Goal: Task Accomplishment & Management: Manage account settings

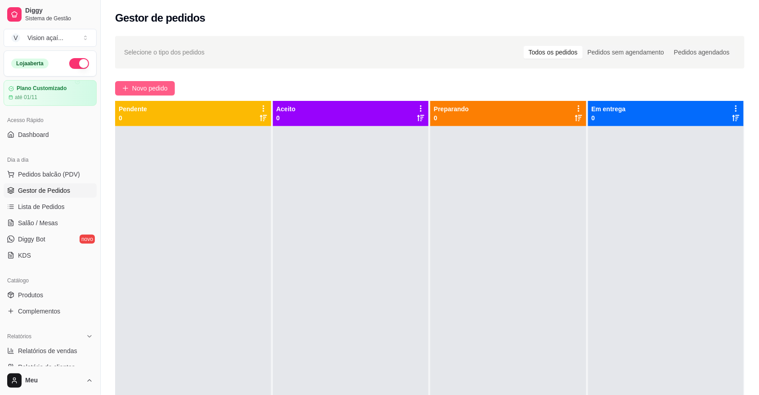
click at [152, 90] on span "Novo pedido" at bounding box center [150, 88] width 36 height 10
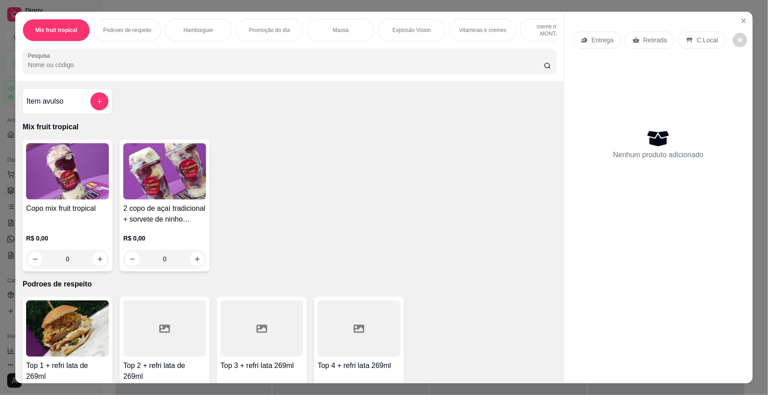
click at [461, 30] on p "Vitaminas e cremes" at bounding box center [482, 30] width 47 height 7
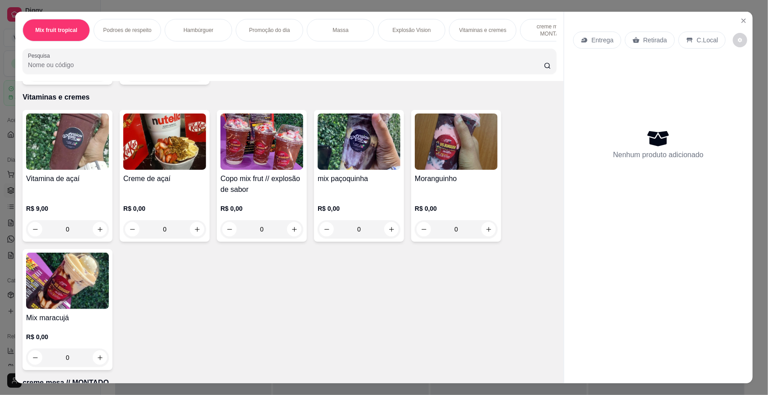
scroll to position [17, 0]
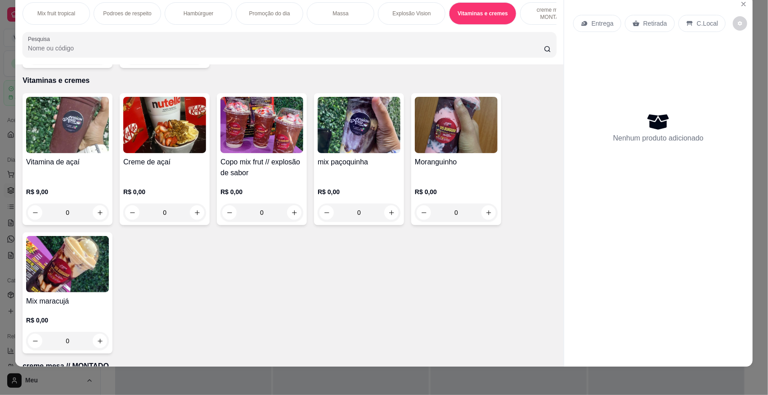
click at [260, 151] on div "Copo mix frut // explosão de sabor R$ 0,00 0" at bounding box center [262, 159] width 90 height 132
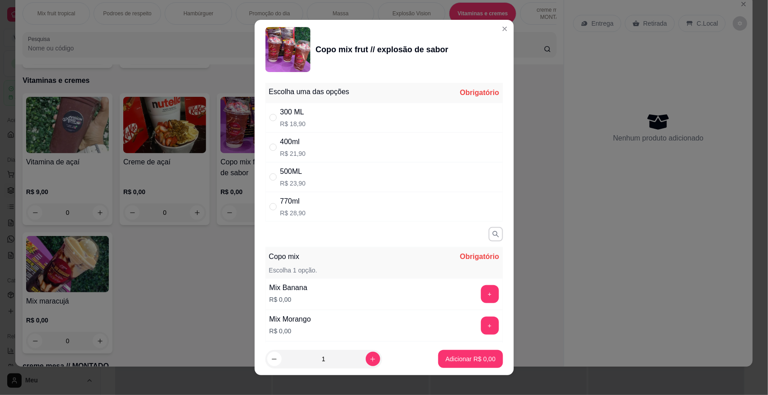
click at [273, 116] on div "" at bounding box center [274, 117] width 11 height 10
radio input "true"
click at [269, 323] on div "Mix Morango" at bounding box center [289, 319] width 41 height 11
click at [266, 322] on div "Mix Morango R$ 0,00" at bounding box center [290, 325] width 49 height 31
click at [266, 319] on div "Mix Morango R$ 0,00" at bounding box center [290, 325] width 49 height 31
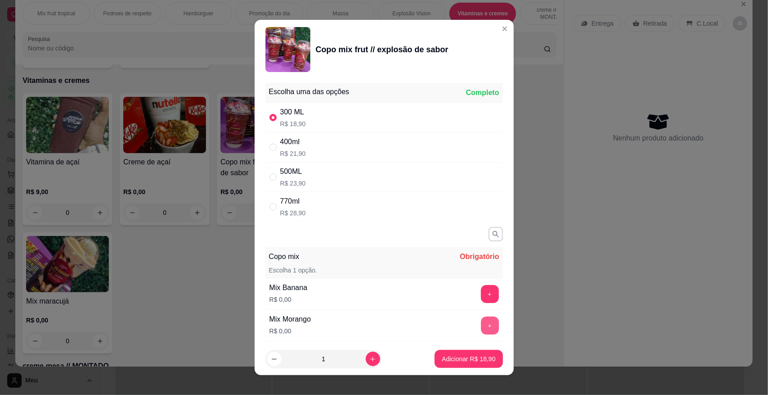
click at [481, 323] on button "+" at bounding box center [490, 325] width 18 height 18
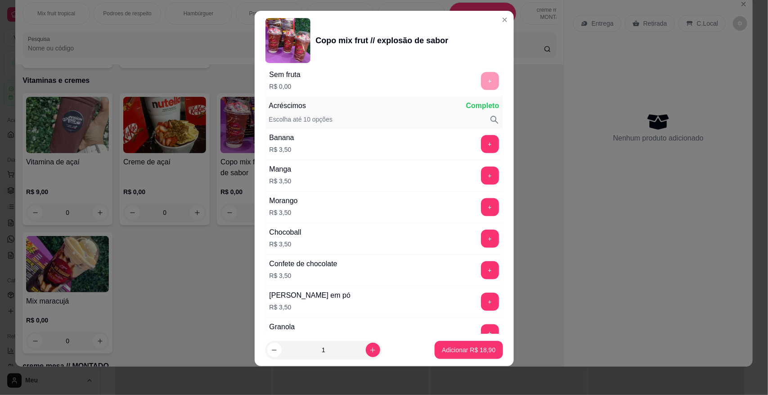
scroll to position [327, 0]
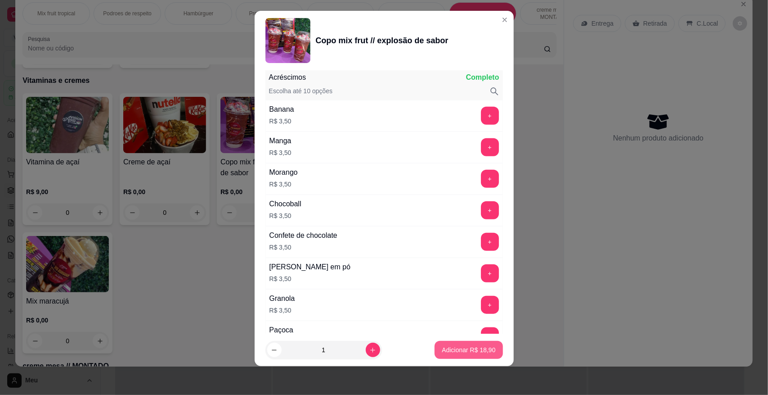
click at [464, 349] on p "Adicionar R$ 18,90" at bounding box center [469, 349] width 54 height 9
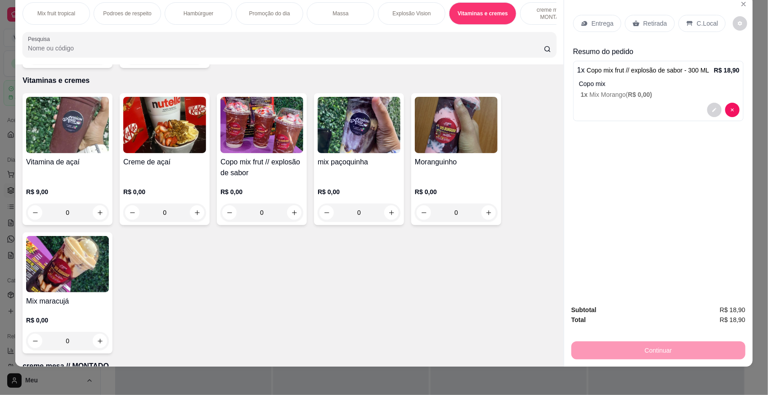
click at [49, 151] on div "Vitamina de açaí R$ 9,00 0" at bounding box center [67, 159] width 90 height 132
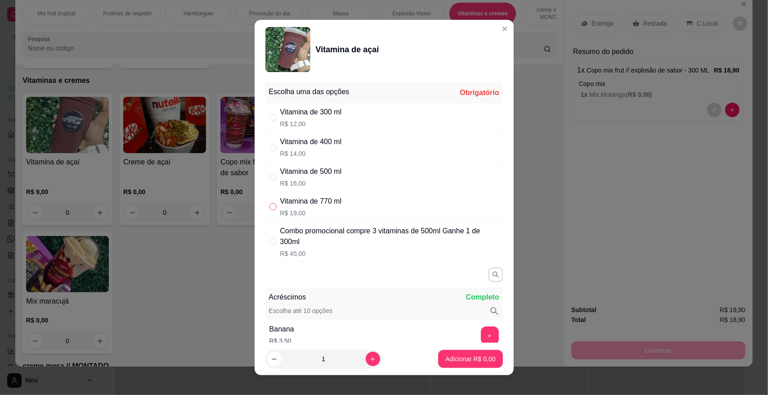
click at [269, 207] on input "" at bounding box center [272, 206] width 7 height 7
radio input "true"
click at [472, 356] on p "Adicionar R$ 19,00" at bounding box center [469, 358] width 52 height 9
type input "1"
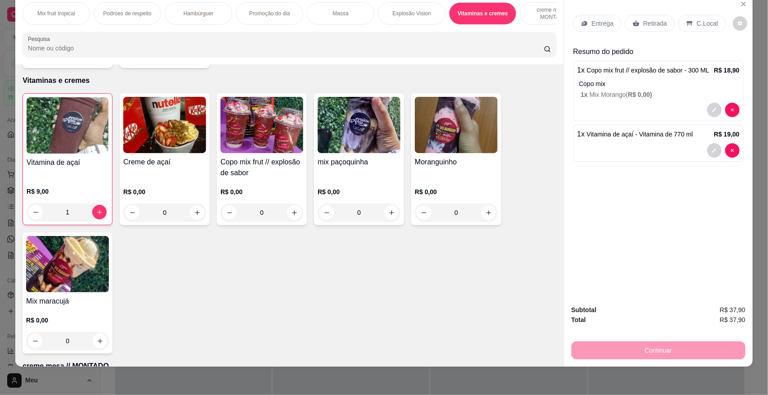
click at [653, 27] on p "Retirada" at bounding box center [655, 23] width 24 height 9
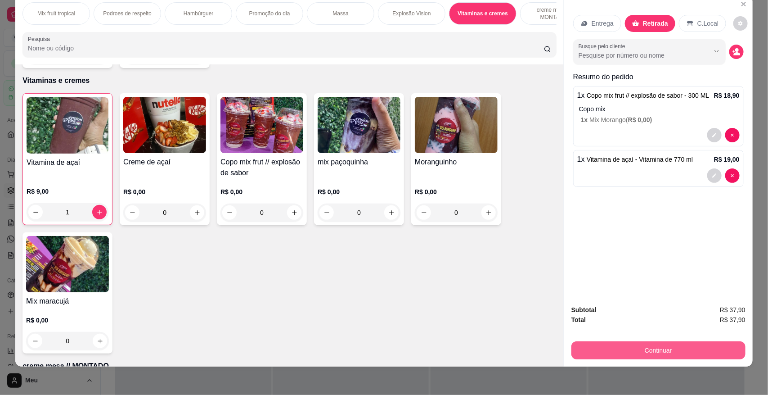
click at [642, 343] on button "Continuar" at bounding box center [658, 350] width 174 height 18
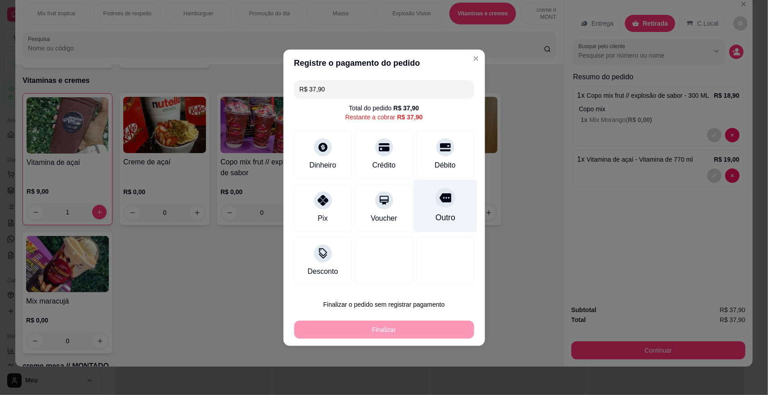
click at [448, 199] on div at bounding box center [446, 198] width 20 height 20
type input "R$ 0,00"
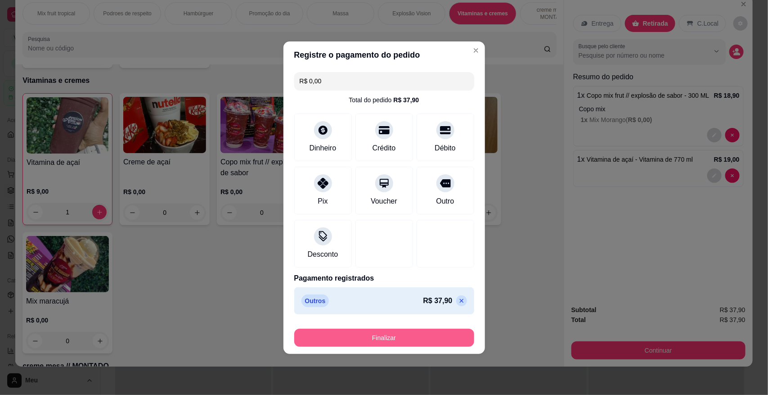
click at [381, 332] on button "Finalizar" at bounding box center [384, 337] width 180 height 18
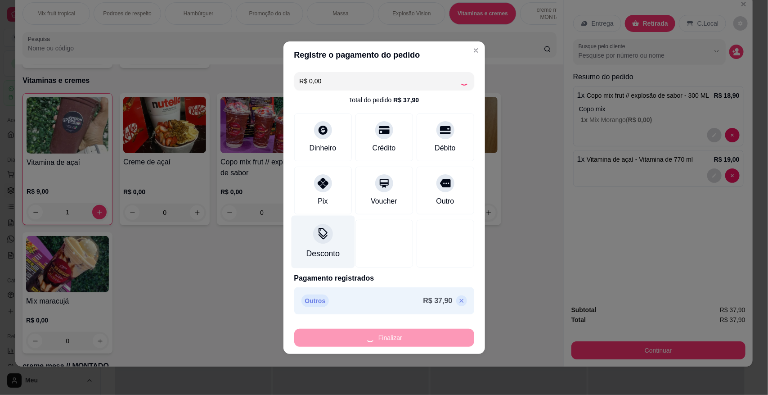
type input "0"
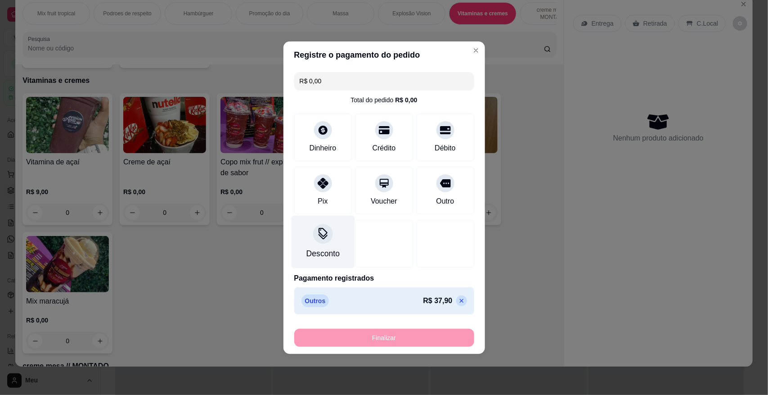
type input "-R$ 37,90"
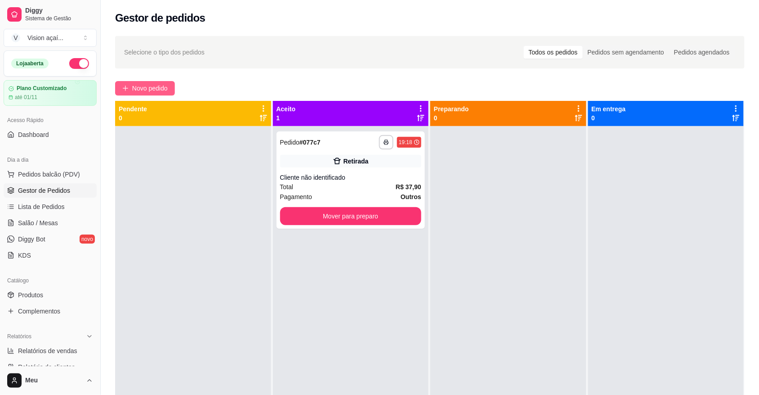
click at [157, 82] on button "Novo pedido" at bounding box center [145, 88] width 60 height 14
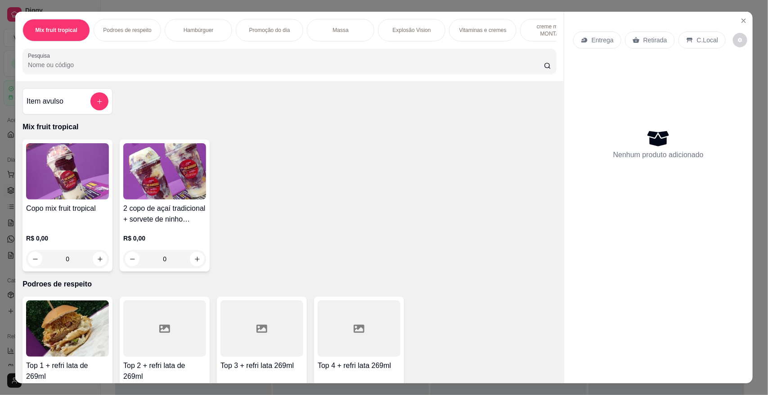
click at [459, 30] on p "Vitaminas e cremes" at bounding box center [482, 30] width 47 height 7
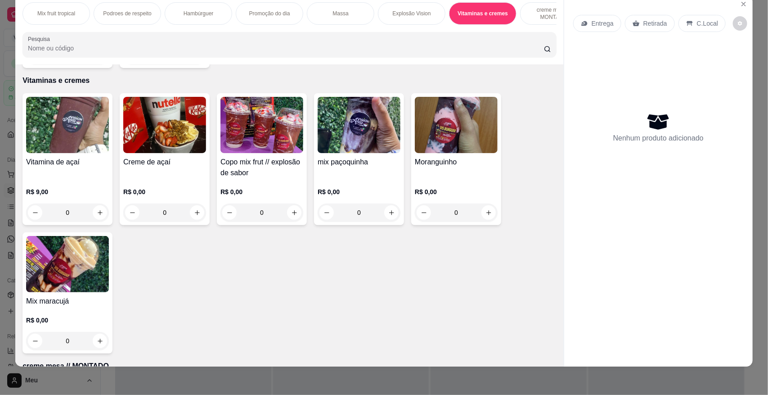
click at [85, 112] on img at bounding box center [67, 125] width 83 height 56
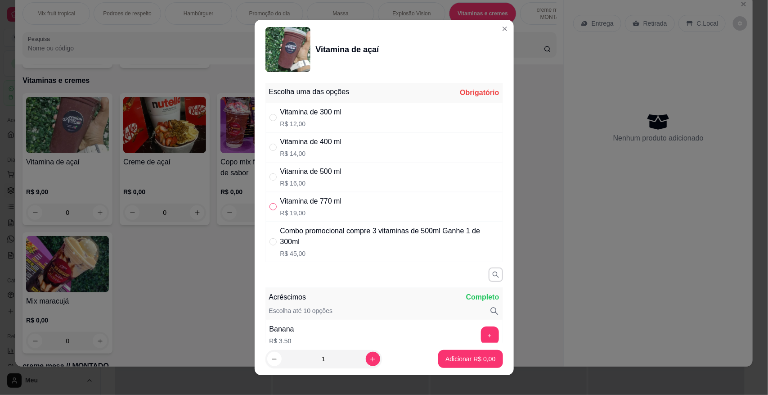
click at [271, 208] on input "" at bounding box center [272, 206] width 7 height 7
radio input "true"
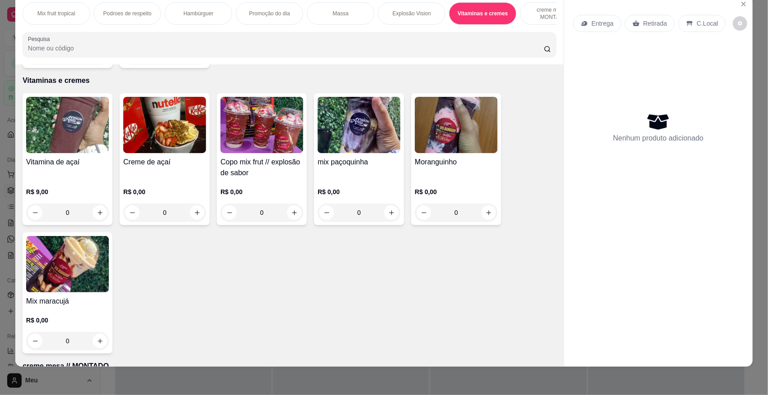
click at [266, 115] on img at bounding box center [261, 125] width 83 height 56
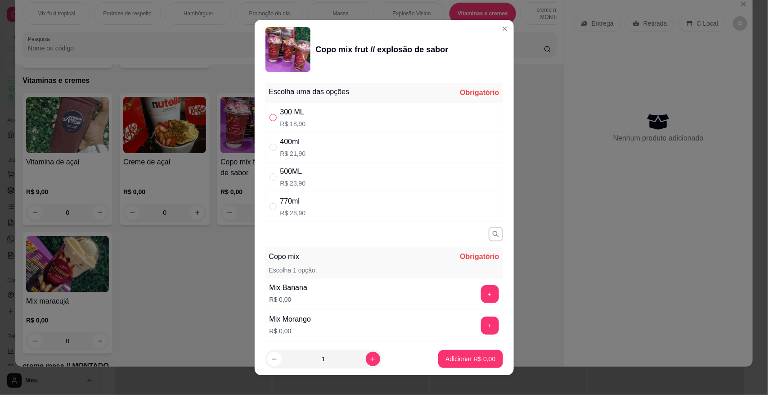
click at [269, 114] on input "" at bounding box center [272, 117] width 7 height 7
radio input "true"
click at [266, 325] on div "Mix Morango R$ 0,00" at bounding box center [290, 325] width 49 height 31
click at [481, 327] on button "+" at bounding box center [490, 325] width 18 height 18
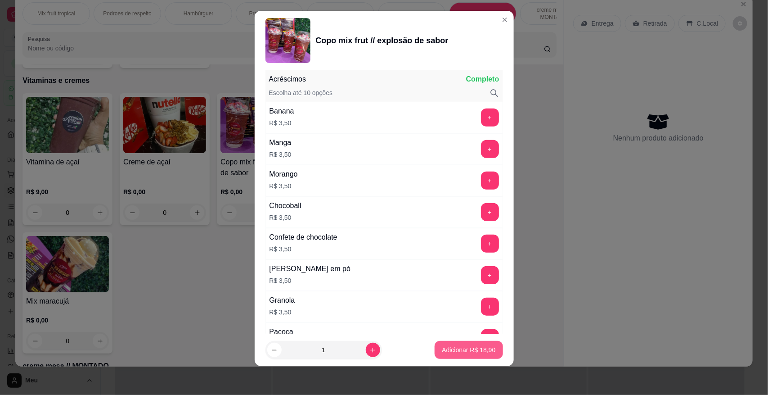
scroll to position [327, 0]
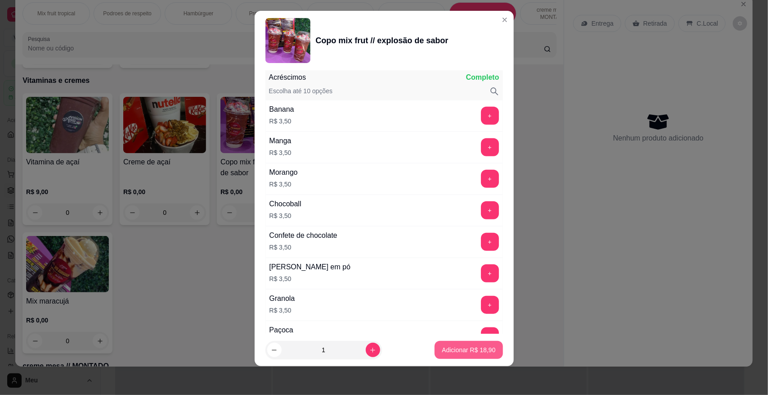
click at [462, 350] on p "Adicionar R$ 18,90" at bounding box center [469, 349] width 54 height 9
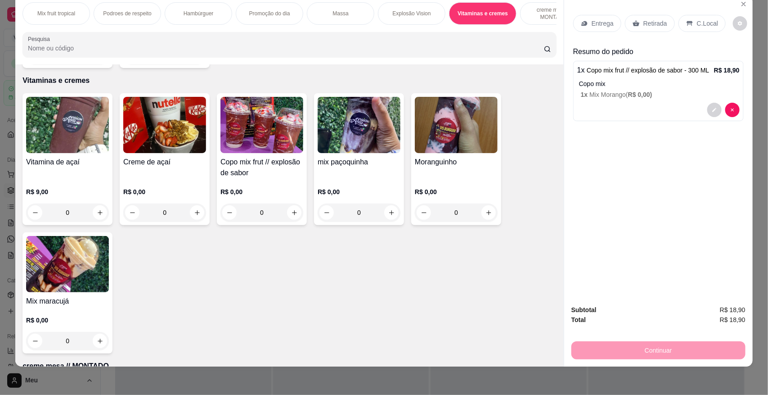
click at [646, 17] on div "Retirada" at bounding box center [650, 23] width 50 height 17
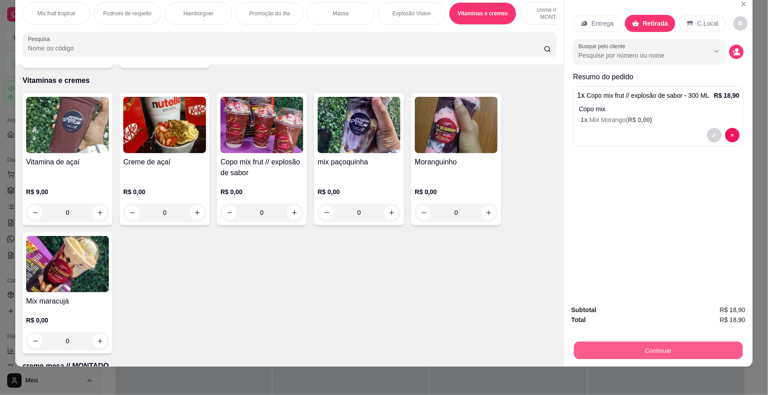
click at [619, 350] on button "Continuar" at bounding box center [658, 350] width 169 height 18
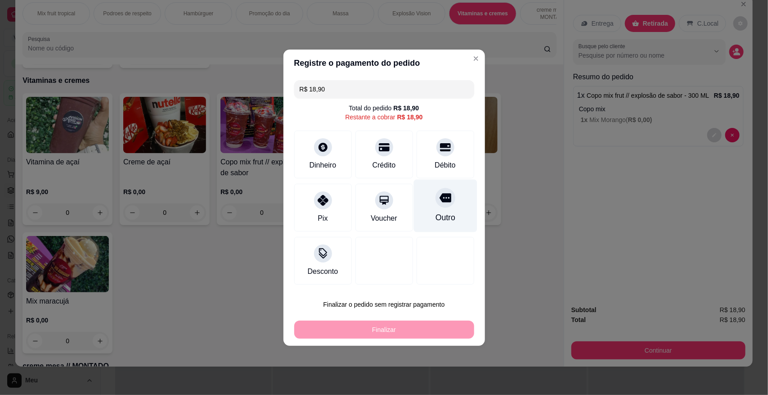
click at [444, 209] on div "Outro" at bounding box center [444, 205] width 63 height 53
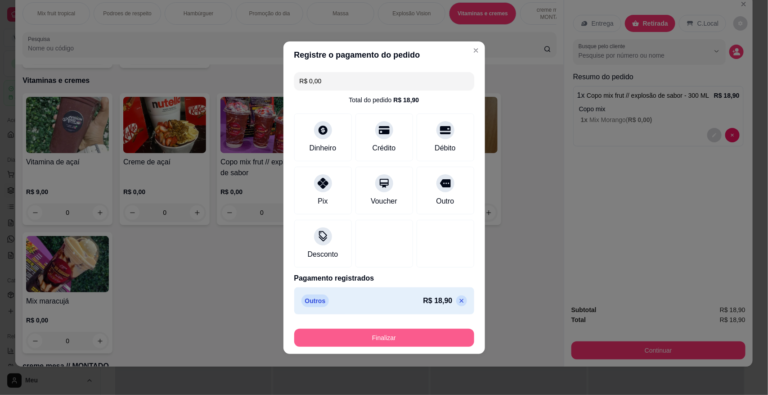
click at [386, 336] on button "Finalizar" at bounding box center [384, 337] width 180 height 18
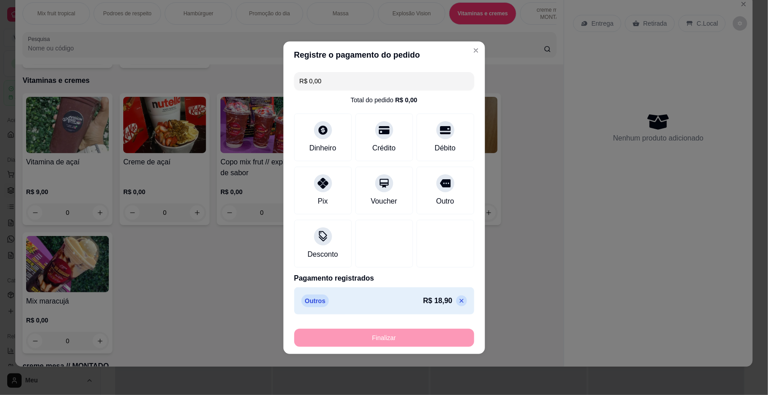
type input "-R$ 18,90"
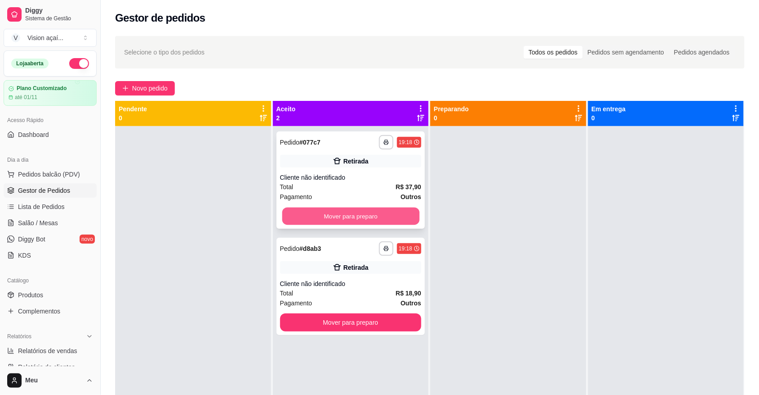
click at [320, 212] on button "Mover para preparo" at bounding box center [350, 216] width 137 height 18
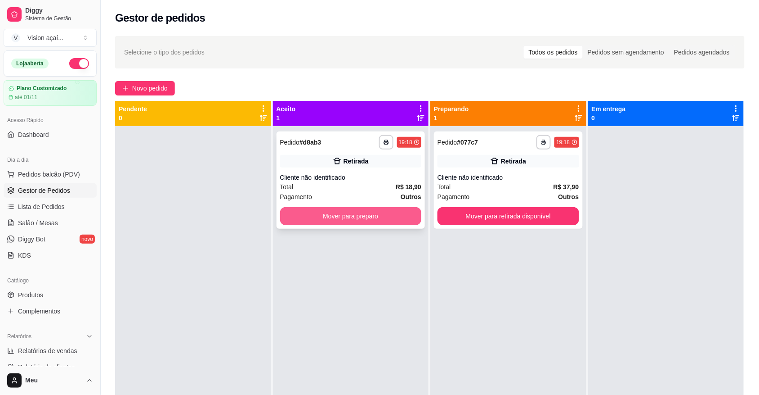
click at [366, 216] on button "Mover para preparo" at bounding box center [351, 216] width 142 height 18
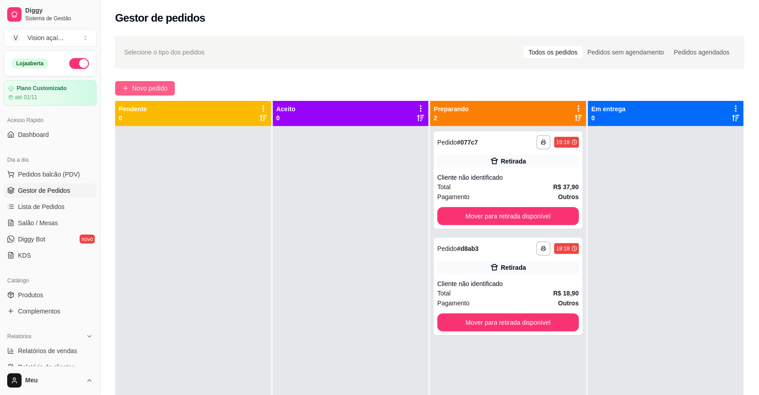
click at [127, 88] on icon "plus" at bounding box center [125, 88] width 5 height 0
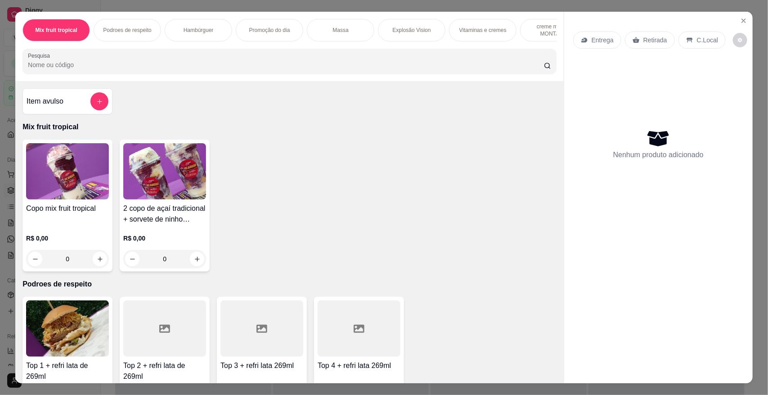
click at [136, 225] on h4 "2 copo de açaí tradicional + sorvete de ninho trufado" at bounding box center [164, 214] width 83 height 22
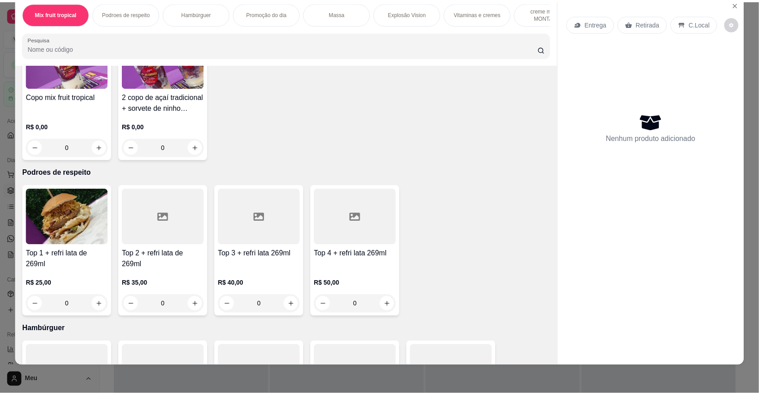
scroll to position [171, 0]
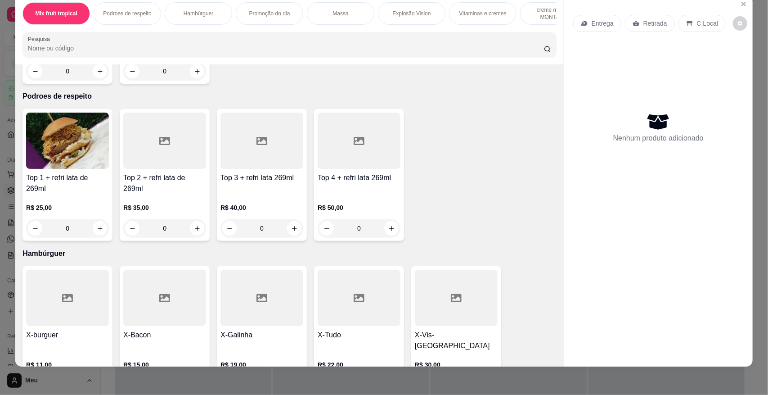
click at [354, 354] on div "R$ 22,00 0" at bounding box center [359, 372] width 83 height 43
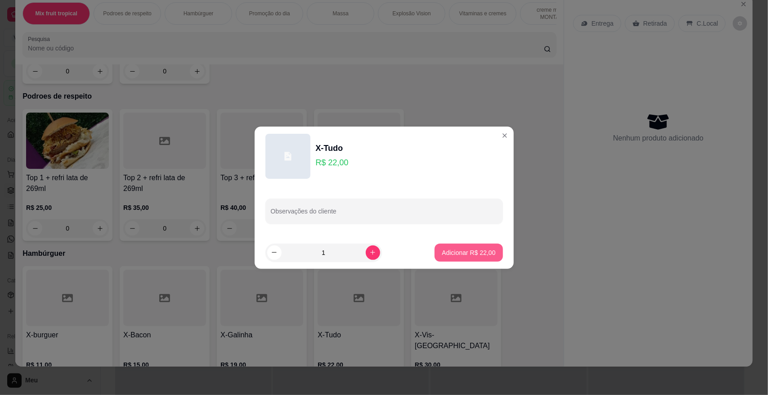
click at [471, 246] on button "Adicionar R$ 22,00" at bounding box center [469, 252] width 68 height 18
type input "1"
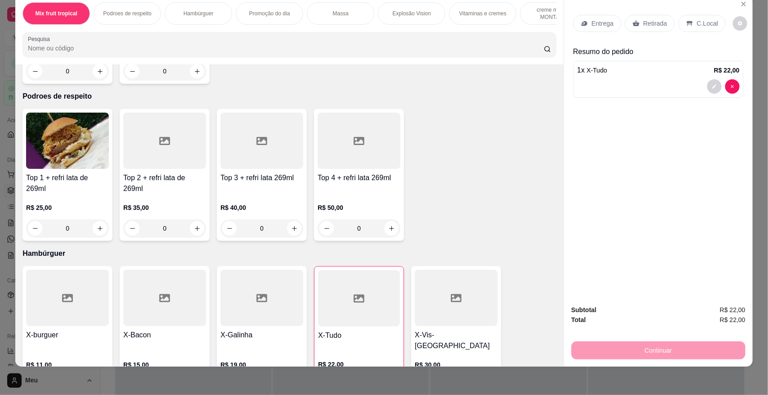
click at [657, 26] on p "Retirada" at bounding box center [655, 23] width 24 height 9
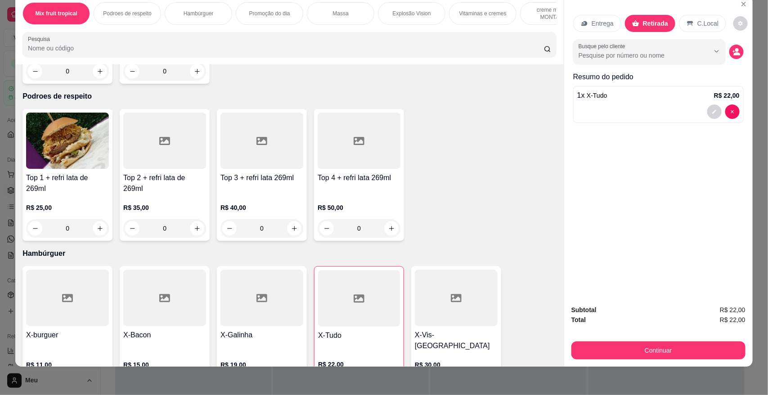
click at [657, 26] on p "Retirada" at bounding box center [655, 23] width 25 height 9
click at [661, 162] on div "Entrega Retirada C.Local Busque pelo cliente Resumo do pedido 1 x X-Tudo R$ 22,…" at bounding box center [658, 146] width 189 height 302
click at [638, 313] on div "Subtotal R$ 22,00" at bounding box center [658, 310] width 174 height 10
click at [640, 349] on button "Continuar" at bounding box center [658, 350] width 169 height 18
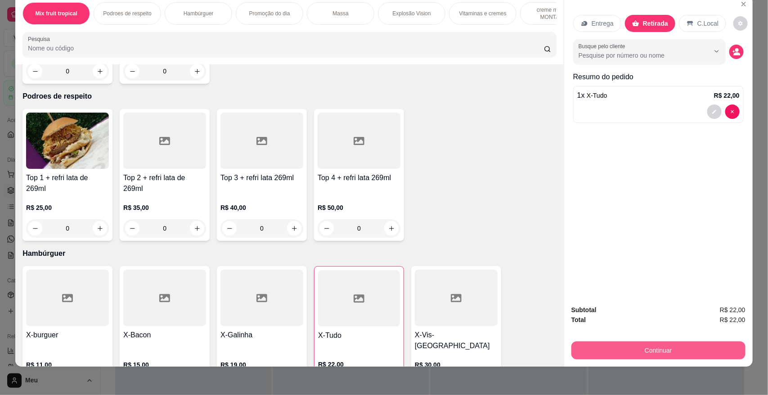
click at [647, 354] on button "Continuar" at bounding box center [658, 350] width 174 height 18
click at [614, 337] on div "Subtotal R$ 22,00 Total R$ 22,00 Continuar" at bounding box center [658, 332] width 174 height 54
click at [623, 344] on button "Continuar" at bounding box center [658, 350] width 169 height 18
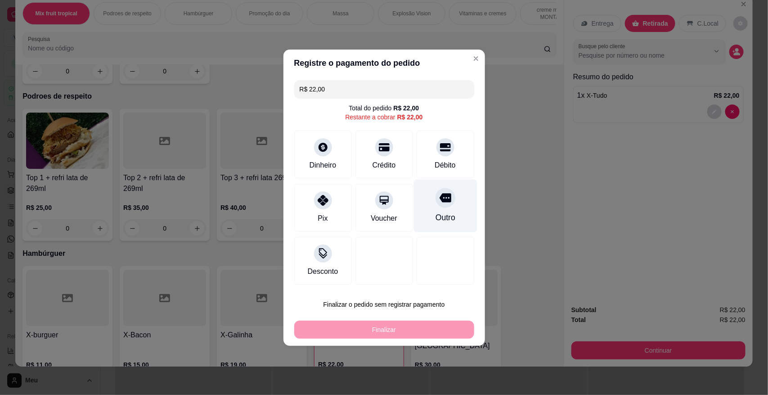
click at [439, 202] on icon at bounding box center [445, 197] width 12 height 9
type input "R$ 0,00"
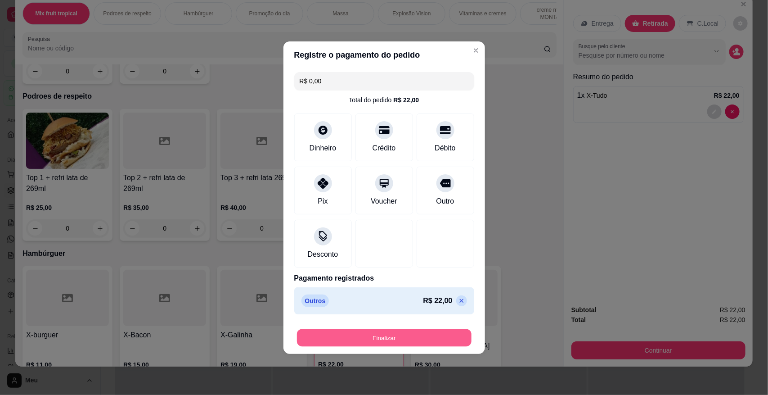
click at [416, 329] on button "Finalizar" at bounding box center [384, 337] width 175 height 18
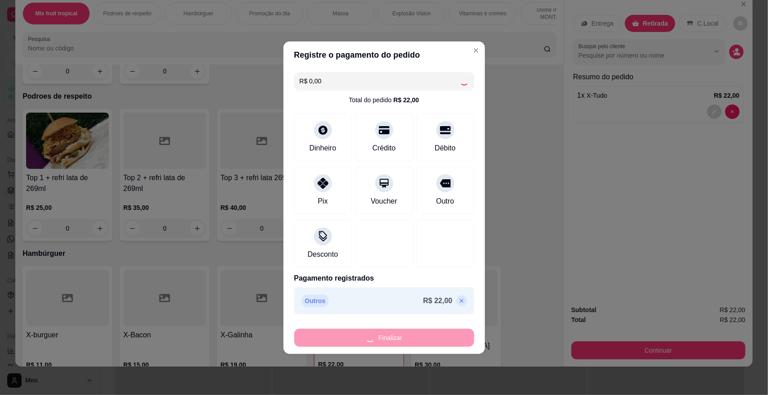
type input "0"
type input "-R$ 22,00"
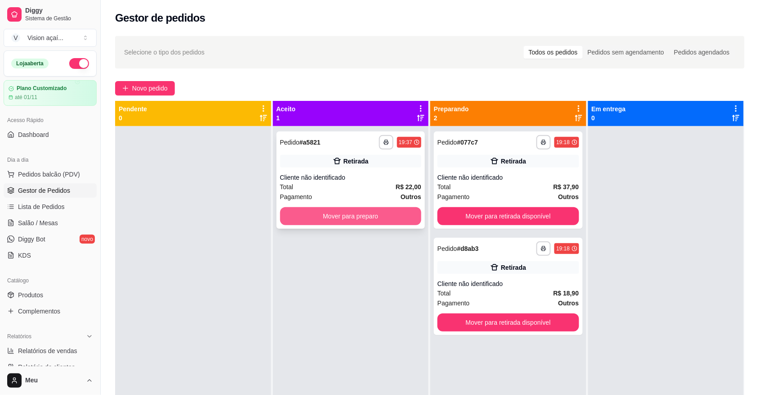
click at [384, 214] on button "Mover para preparo" at bounding box center [351, 216] width 142 height 18
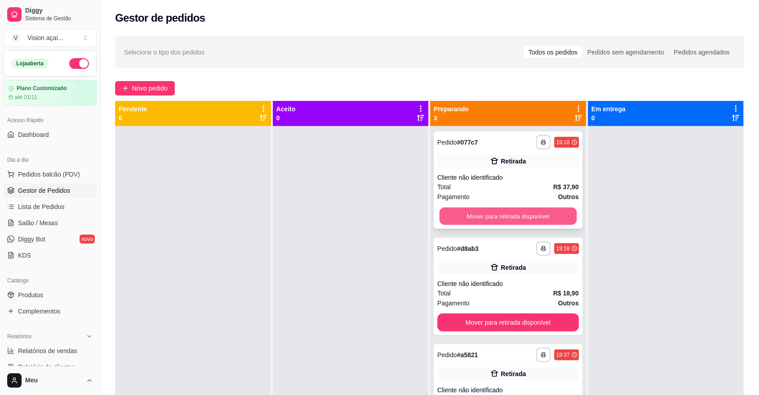
click at [482, 221] on button "Mover para retirada disponível" at bounding box center [508, 216] width 137 height 18
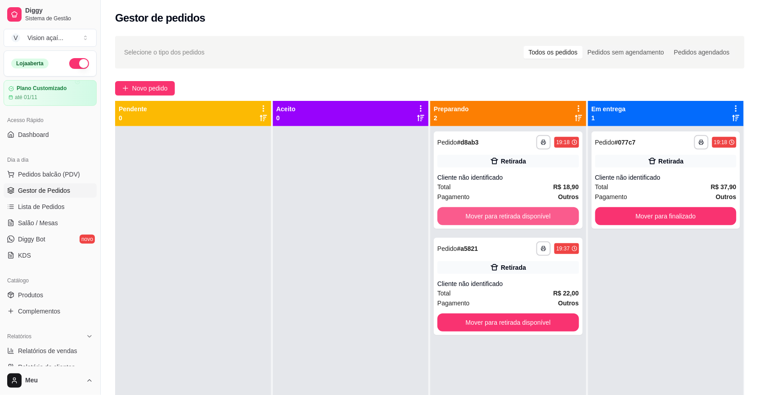
click at [473, 218] on button "Mover para retirada disponível" at bounding box center [509, 216] width 142 height 18
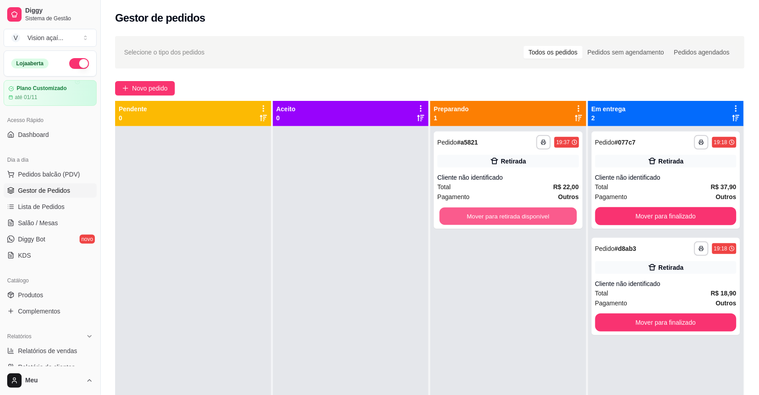
click at [473, 218] on button "Mover para retirada disponível" at bounding box center [508, 216] width 137 height 18
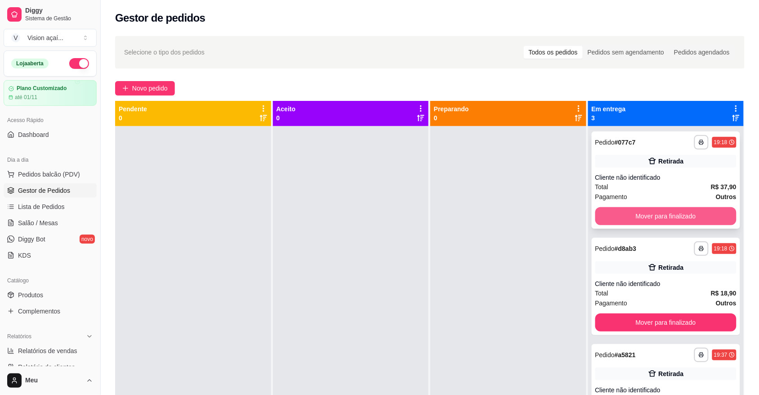
click at [646, 209] on button "Mover para finalizado" at bounding box center [667, 216] width 142 height 18
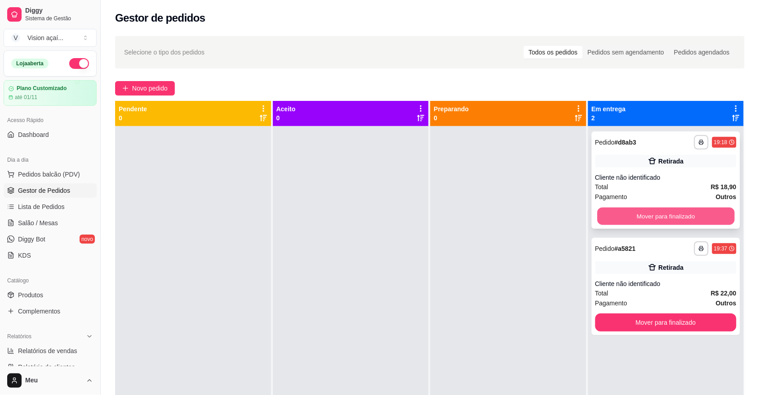
click at [643, 212] on button "Mover para finalizado" at bounding box center [665, 216] width 137 height 18
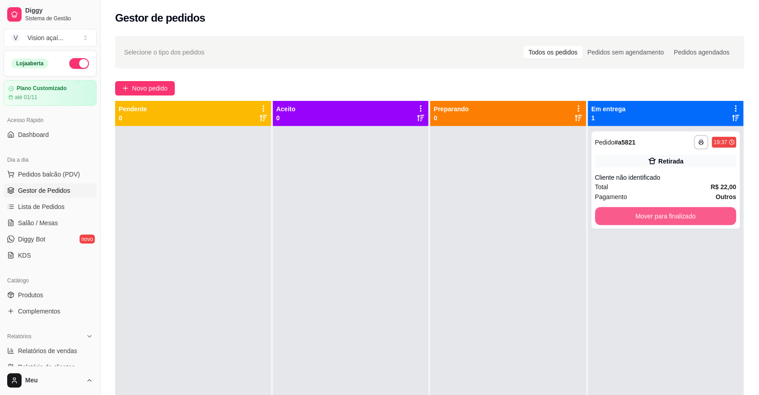
click at [643, 212] on button "Mover para finalizado" at bounding box center [667, 216] width 142 height 18
